Goal: Book appointment/travel/reservation

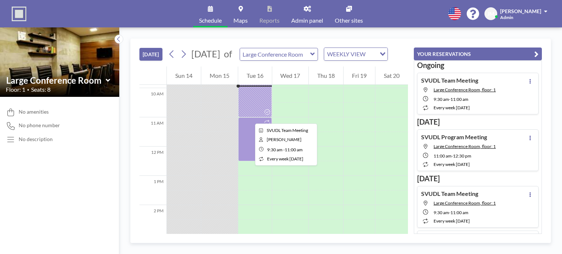
scroll to position [300, 0]
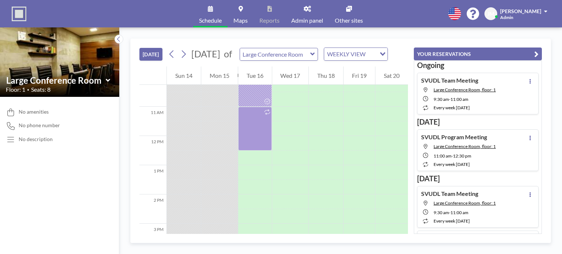
click at [536, 54] on icon "button" at bounding box center [537, 54] width 4 height 9
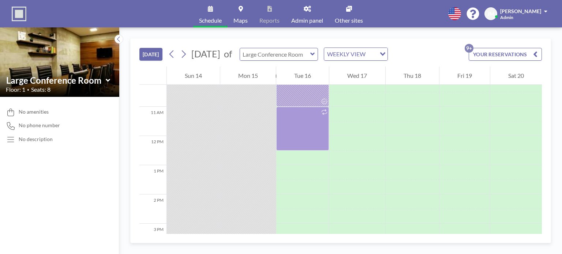
click at [310, 50] on input "text" at bounding box center [275, 54] width 70 height 12
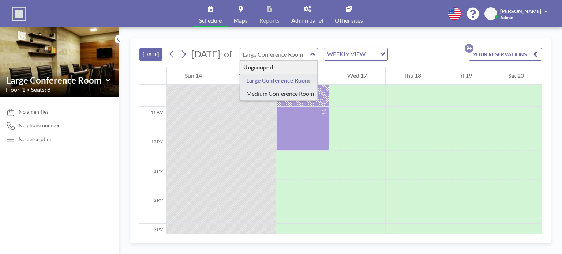
type input "Medium Conference Room"
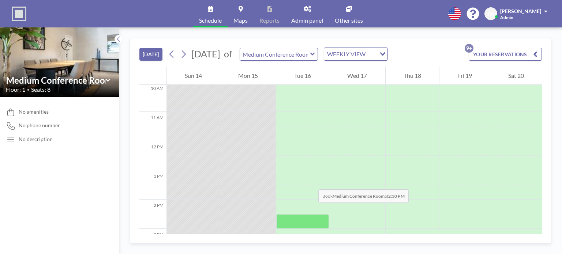
scroll to position [337, 0]
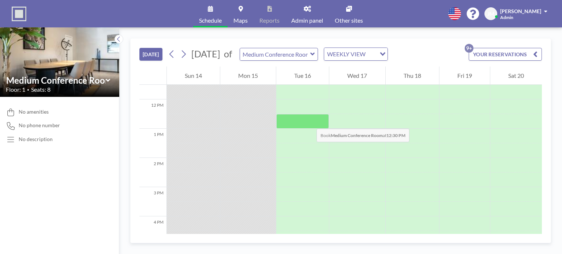
click at [309, 122] on div at bounding box center [302, 121] width 53 height 15
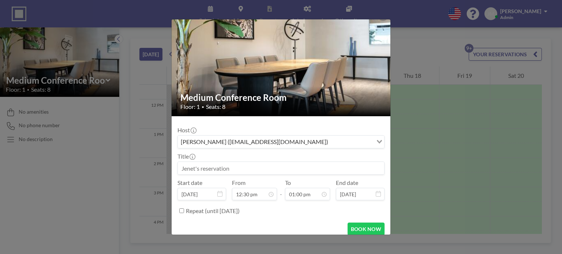
scroll to position [18, 0]
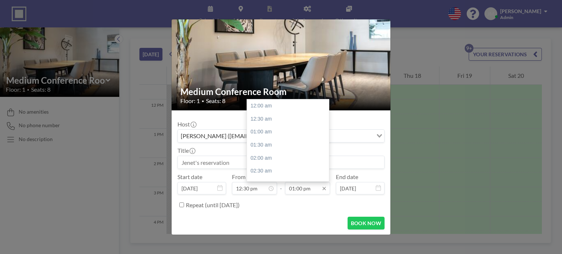
click at [301, 187] on input "01:00 pm" at bounding box center [307, 188] width 45 height 12
click at [276, 119] on div "01:30 pm" at bounding box center [290, 118] width 86 height 13
type input "01:30 pm"
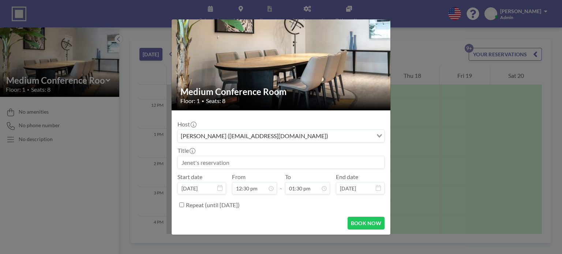
click at [299, 163] on input at bounding box center [281, 162] width 206 height 12
type input "Event Planning"
click at [362, 221] on button "BOOK NOW" at bounding box center [366, 223] width 37 height 13
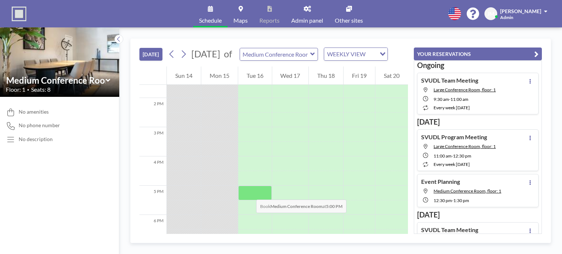
scroll to position [410, 0]
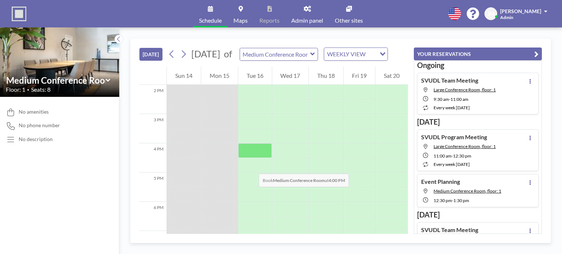
click at [252, 158] on div at bounding box center [255, 151] width 34 height 15
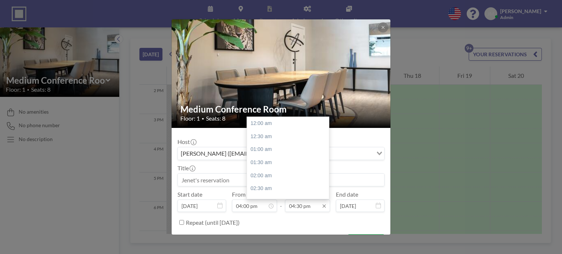
scroll to position [430, 0]
click at [304, 203] on input "04:30 pm" at bounding box center [307, 206] width 45 height 12
click at [286, 133] on div "05:00 pm" at bounding box center [290, 136] width 86 height 13
type input "05:00 pm"
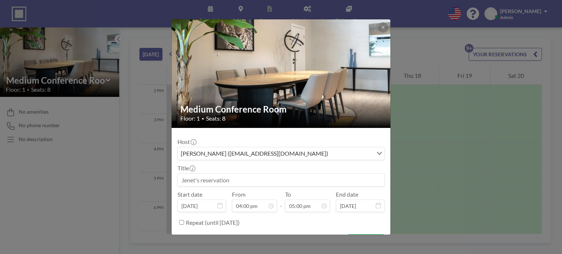
click at [269, 170] on div "Title" at bounding box center [281, 176] width 207 height 22
click at [269, 175] on input at bounding box center [281, 180] width 206 height 12
type input "E"
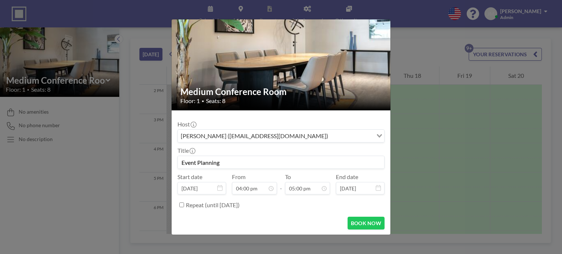
scroll to position [443, 0]
type input "Event Planning"
click at [364, 224] on button "BOOK NOW" at bounding box center [366, 223] width 37 height 13
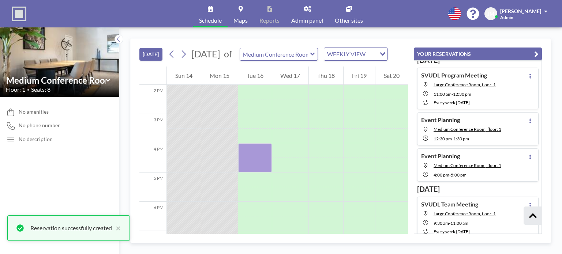
scroll to position [78, 0]
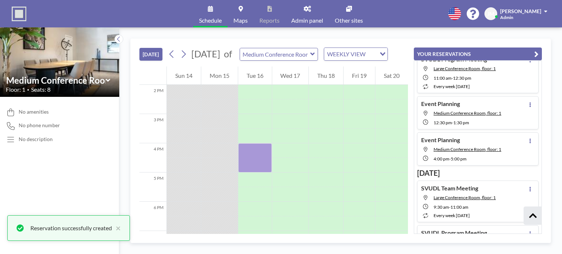
drag, startPoint x: 537, startPoint y: 51, endPoint x: 528, endPoint y: 51, distance: 9.2
click at [537, 51] on icon "button" at bounding box center [537, 54] width 4 height 9
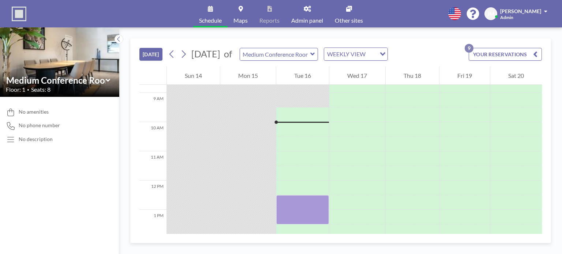
scroll to position [264, 0]
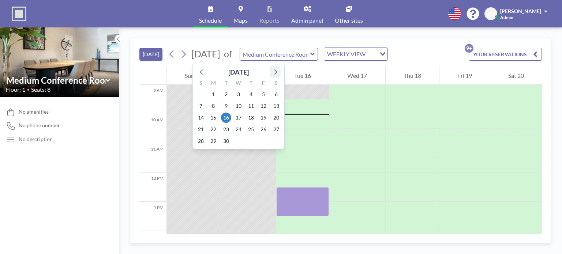
click at [273, 71] on icon at bounding box center [276, 72] width 10 height 10
click at [228, 118] on span "11" at bounding box center [226, 118] width 10 height 10
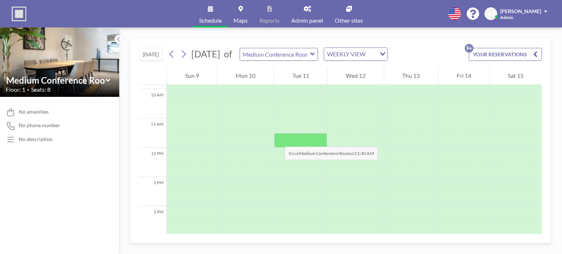
scroll to position [288, 0]
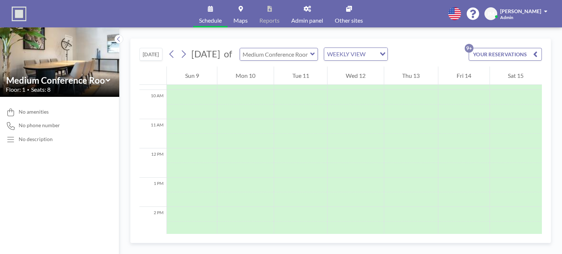
click at [292, 56] on input "text" at bounding box center [275, 54] width 70 height 12
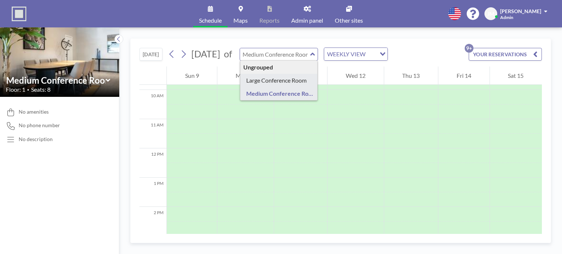
type input "Large Conference Room"
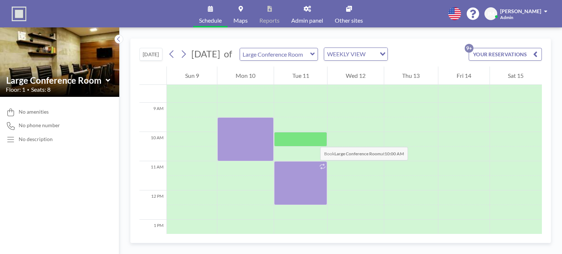
scroll to position [246, 0]
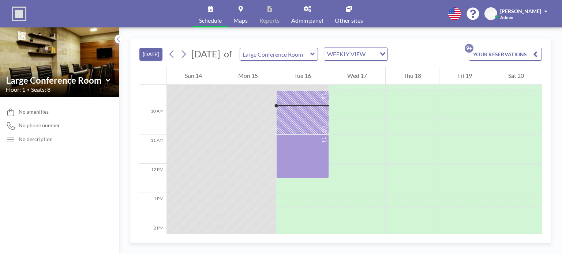
scroll to position [278, 0]
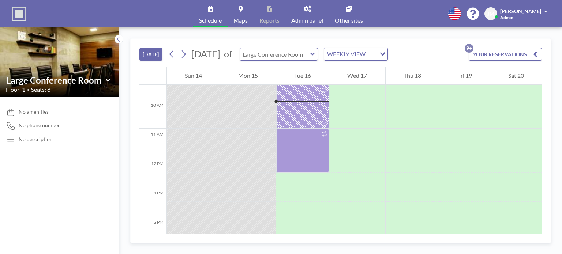
click at [310, 54] on input "text" at bounding box center [275, 54] width 70 height 12
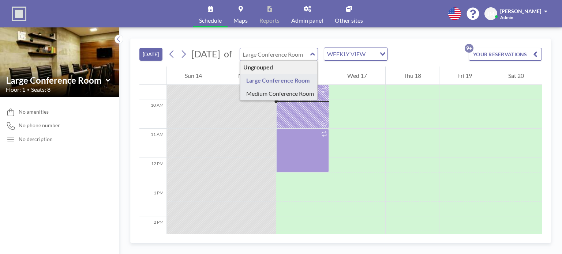
type input "Medium Conference Room"
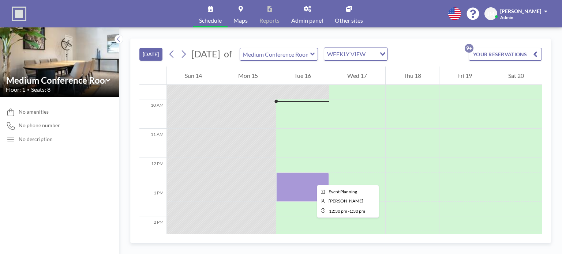
click at [311, 179] on div at bounding box center [302, 187] width 53 height 29
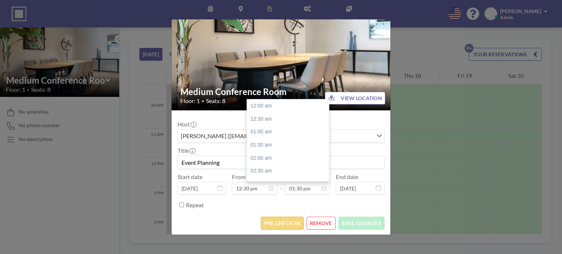
scroll to position [351, 0]
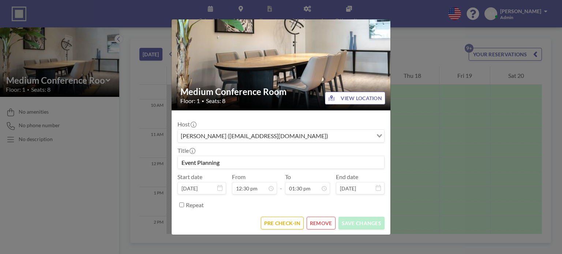
click at [314, 223] on button "REMOVE" at bounding box center [321, 223] width 29 height 13
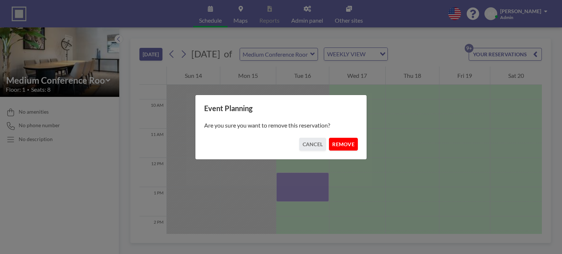
click at [344, 146] on button "REMOVE" at bounding box center [343, 144] width 29 height 13
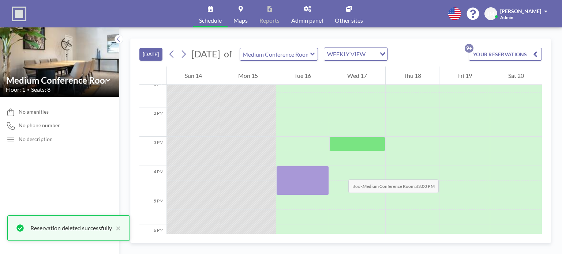
scroll to position [425, 0]
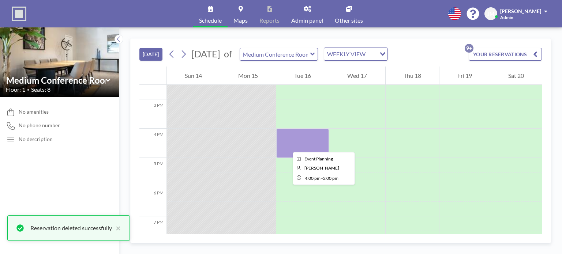
click at [287, 145] on div at bounding box center [302, 143] width 53 height 29
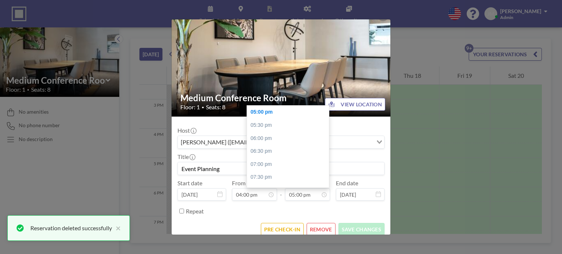
scroll to position [18, 0]
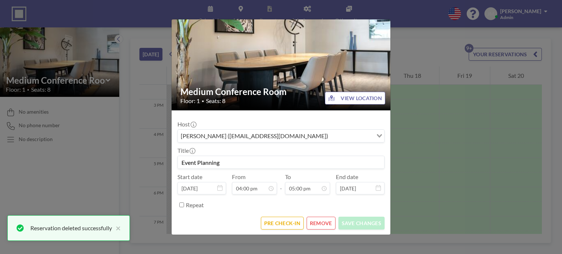
click at [321, 225] on button "REMOVE" at bounding box center [321, 223] width 29 height 13
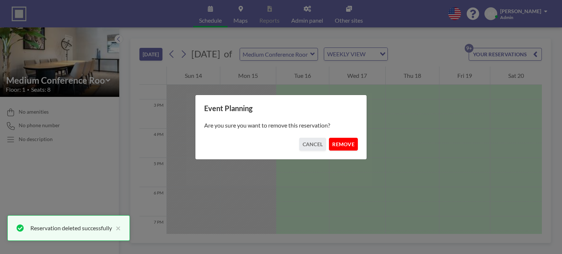
click at [346, 148] on button "REMOVE" at bounding box center [343, 144] width 29 height 13
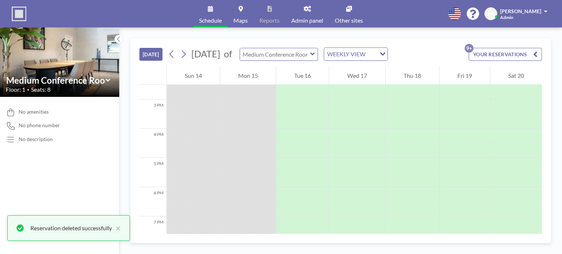
click at [310, 57] on input "text" at bounding box center [275, 54] width 70 height 12
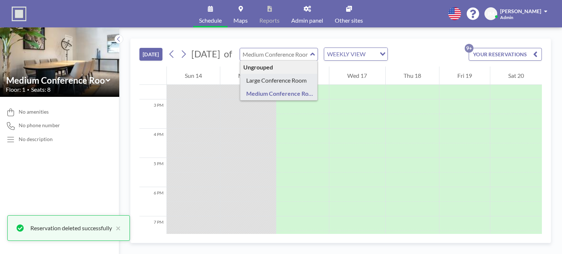
type input "Large Conference Room"
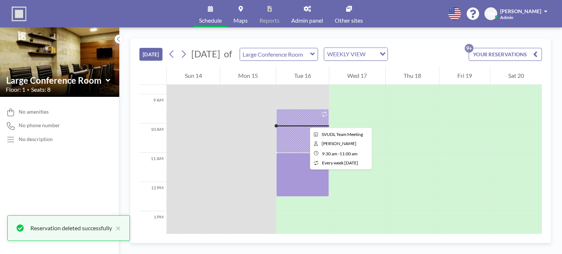
scroll to position [242, 0]
